Goal: Task Accomplishment & Management: Use online tool/utility

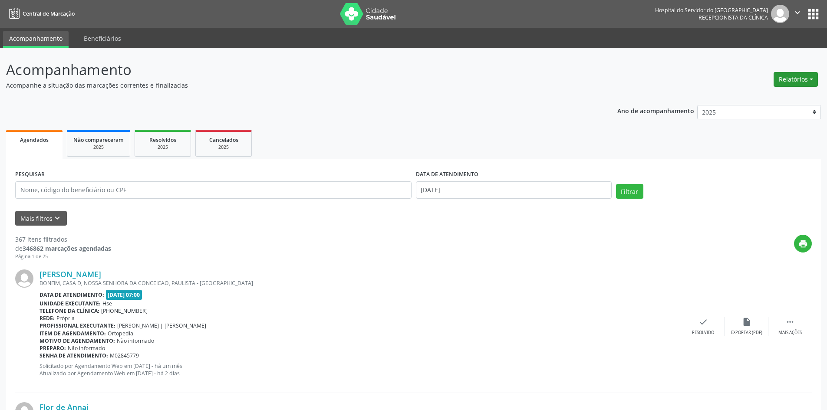
click at [795, 80] on button "Relatórios" at bounding box center [796, 79] width 44 height 15
click at [744, 98] on link "Agendamentos" at bounding box center [771, 98] width 93 height 12
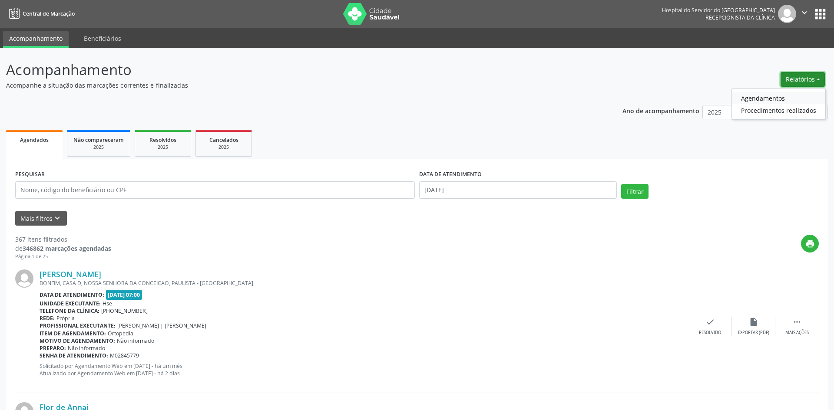
select select "8"
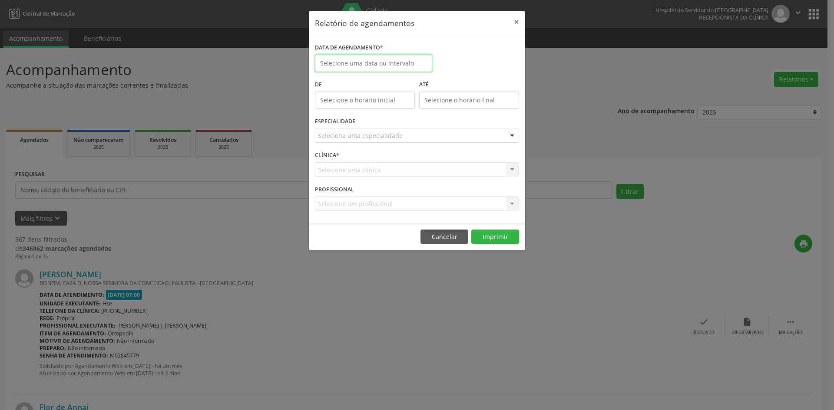
click at [393, 65] on input "text" at bounding box center [373, 63] width 117 height 17
click at [349, 110] on span "1" at bounding box center [343, 108] width 17 height 17
type input "[DATE]"
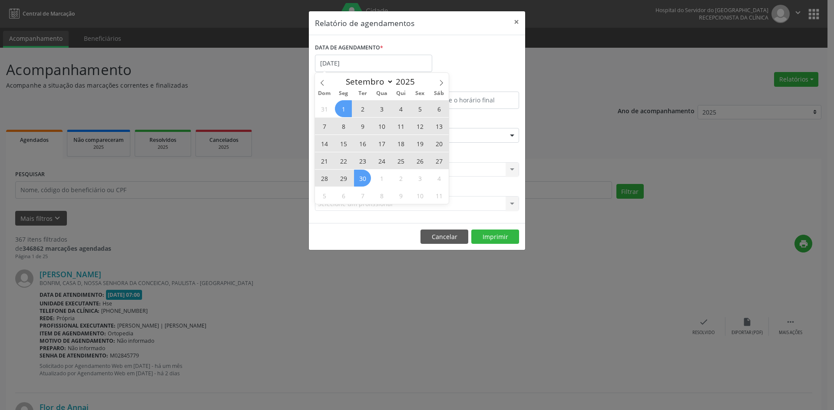
drag, startPoint x: 349, startPoint y: 110, endPoint x: 360, endPoint y: 175, distance: 65.7
click at [360, 175] on div "31 1 2 3 4 5 6 7 8 9 10 11 12 13 14 15 16 17 18 19 20 21 22 23 24 25 26 27 28 2…" at bounding box center [382, 152] width 134 height 104
click at [360, 175] on span "30" at bounding box center [362, 178] width 17 height 17
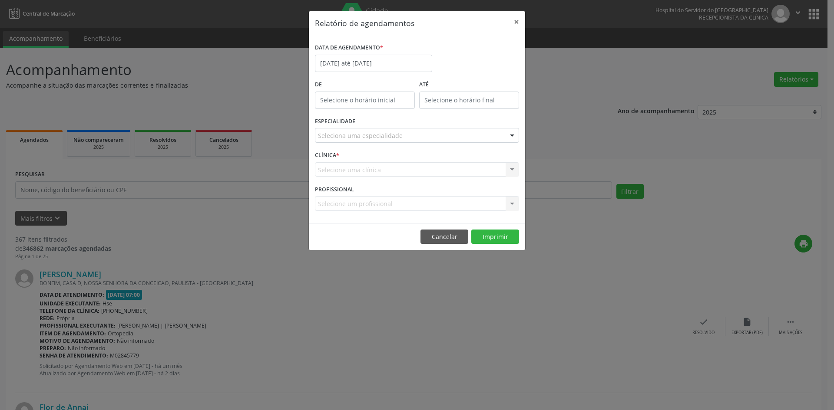
click at [400, 133] on div "Seleciona uma especialidade" at bounding box center [417, 135] width 204 height 15
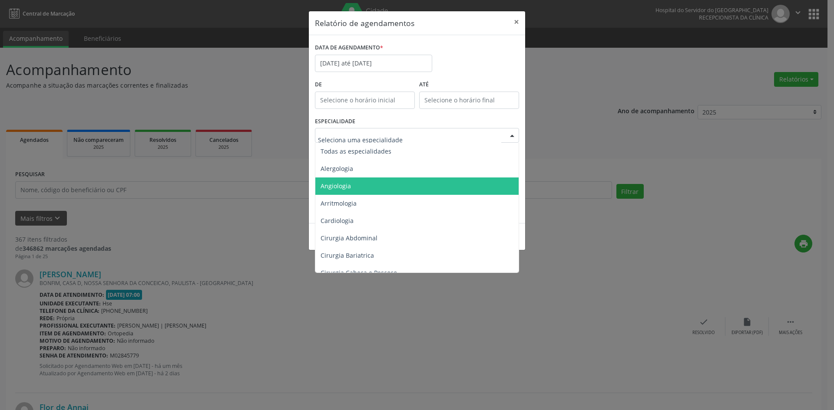
click at [385, 183] on span "Angiologia" at bounding box center [417, 186] width 204 height 17
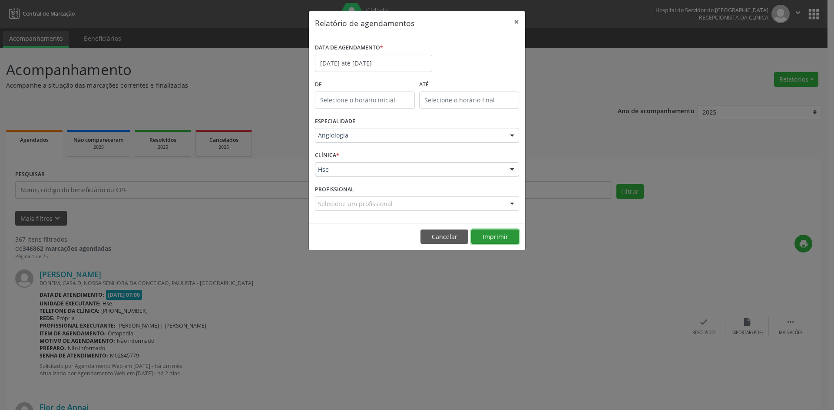
click at [489, 238] on button "Imprimir" at bounding box center [495, 237] width 48 height 15
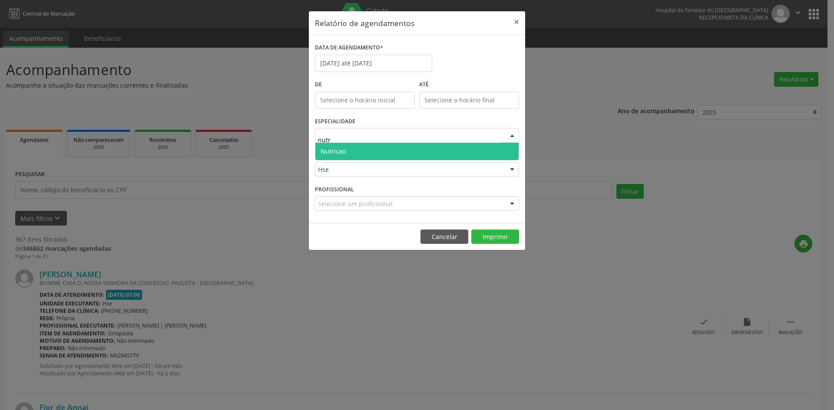
type input "nutri"
click at [375, 148] on span "Nutricao" at bounding box center [416, 151] width 203 height 17
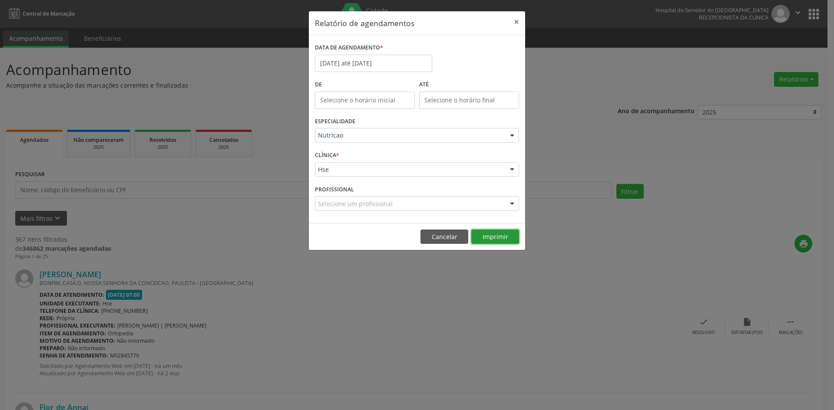
click at [495, 233] on button "Imprimir" at bounding box center [495, 237] width 48 height 15
